Goal: Task Accomplishment & Management: Use online tool/utility

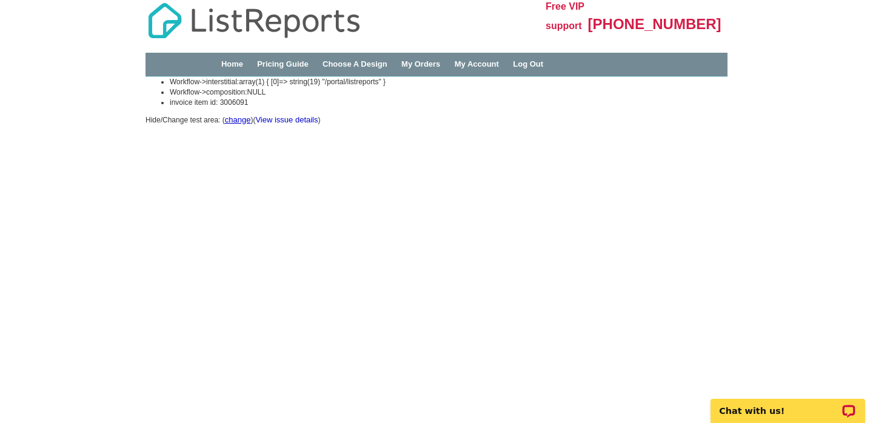
click at [307, 119] on link "View issue details" at bounding box center [286, 119] width 62 height 9
click at [440, 63] on link "My Orders" at bounding box center [420, 63] width 39 height 9
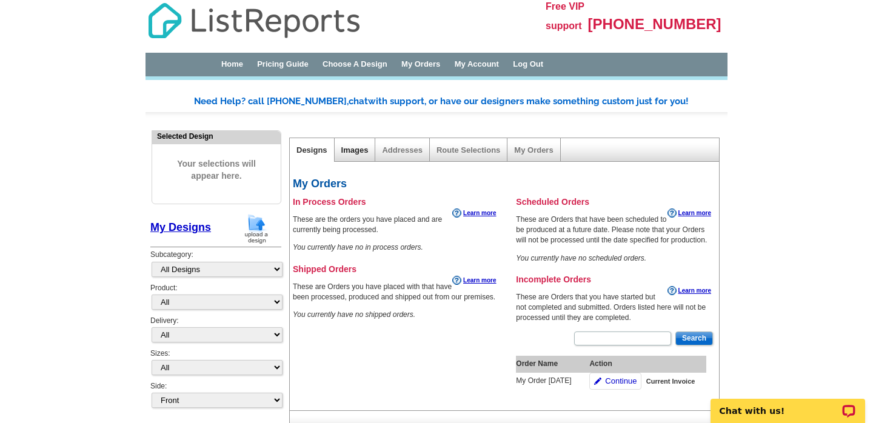
click at [359, 149] on link "Images" at bounding box center [354, 150] width 27 height 9
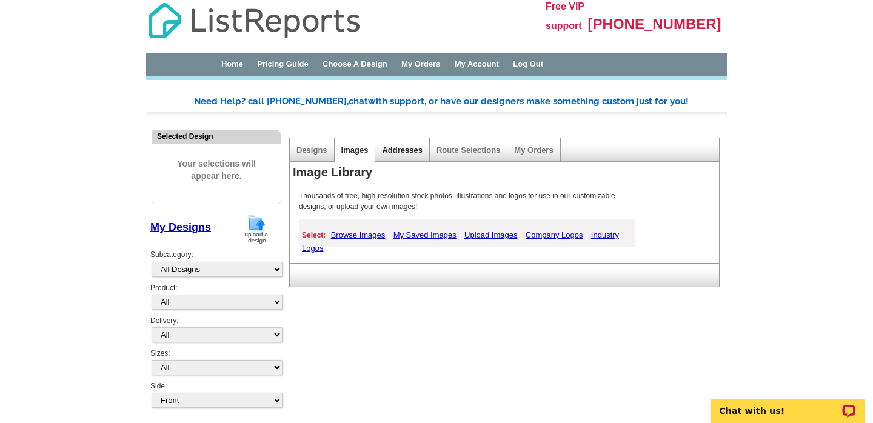
click at [409, 147] on link "Addresses" at bounding box center [402, 150] width 40 height 9
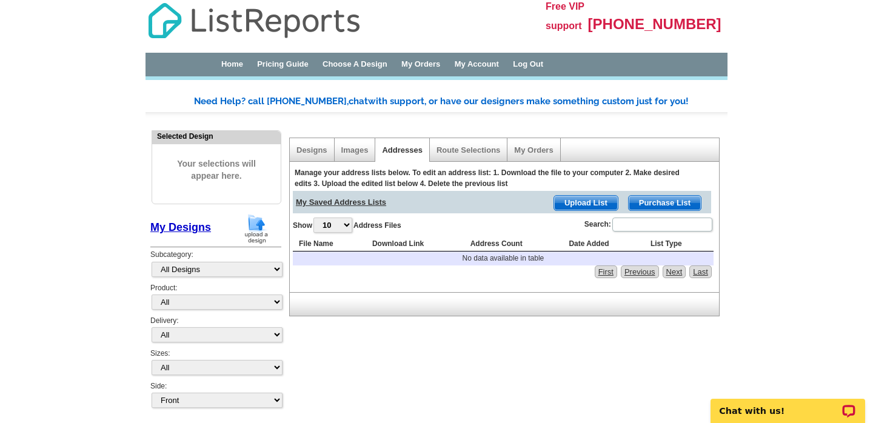
click at [220, 65] on div "Home Pricing Guide Choose A Design My Orders My Account Log Out" at bounding box center [460, 65] width 520 height 12
click at [374, 65] on link "Choose A Design" at bounding box center [355, 63] width 65 height 9
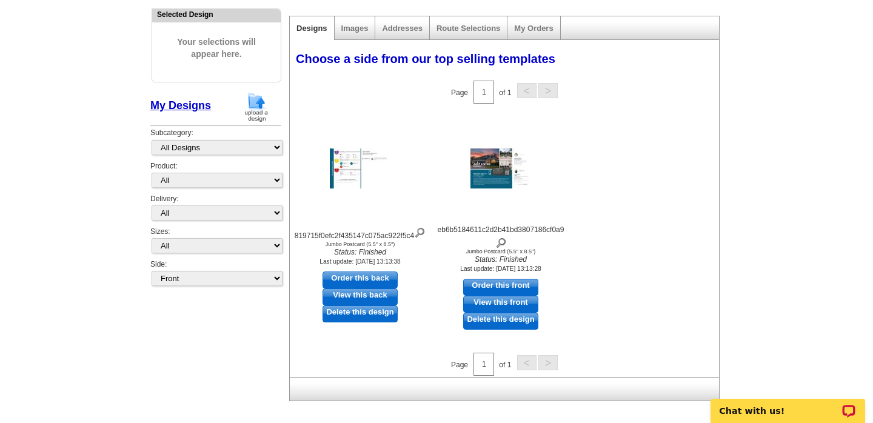
scroll to position [123, 0]
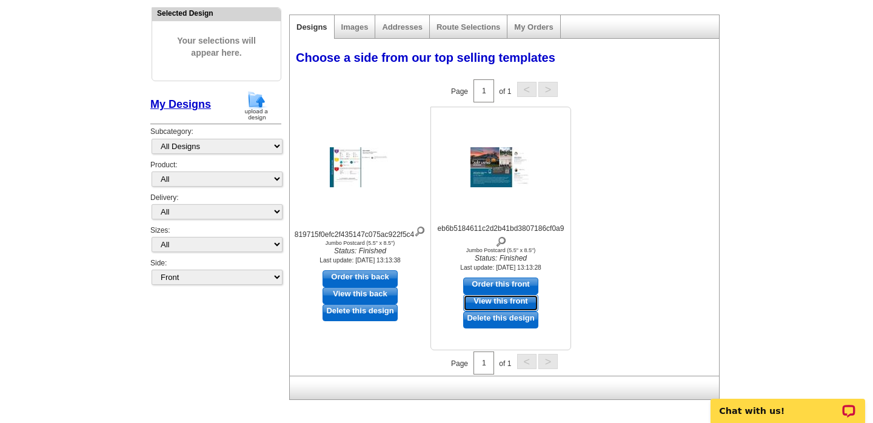
click at [520, 299] on link "View this front" at bounding box center [500, 303] width 75 height 17
